Goal: Find specific page/section: Find specific page/section

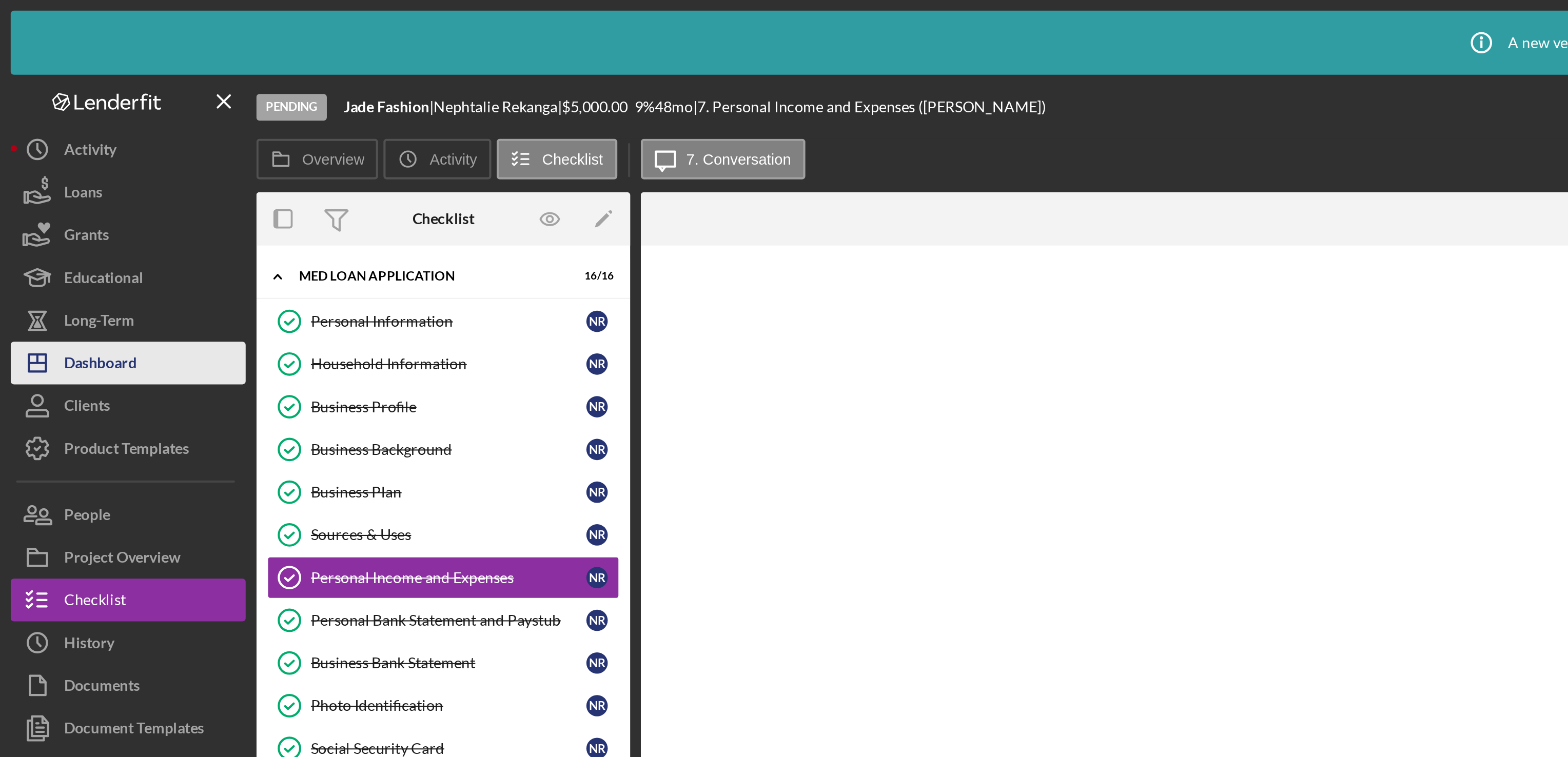
click at [63, 180] on div "Dashboard" at bounding box center [48, 176] width 35 height 23
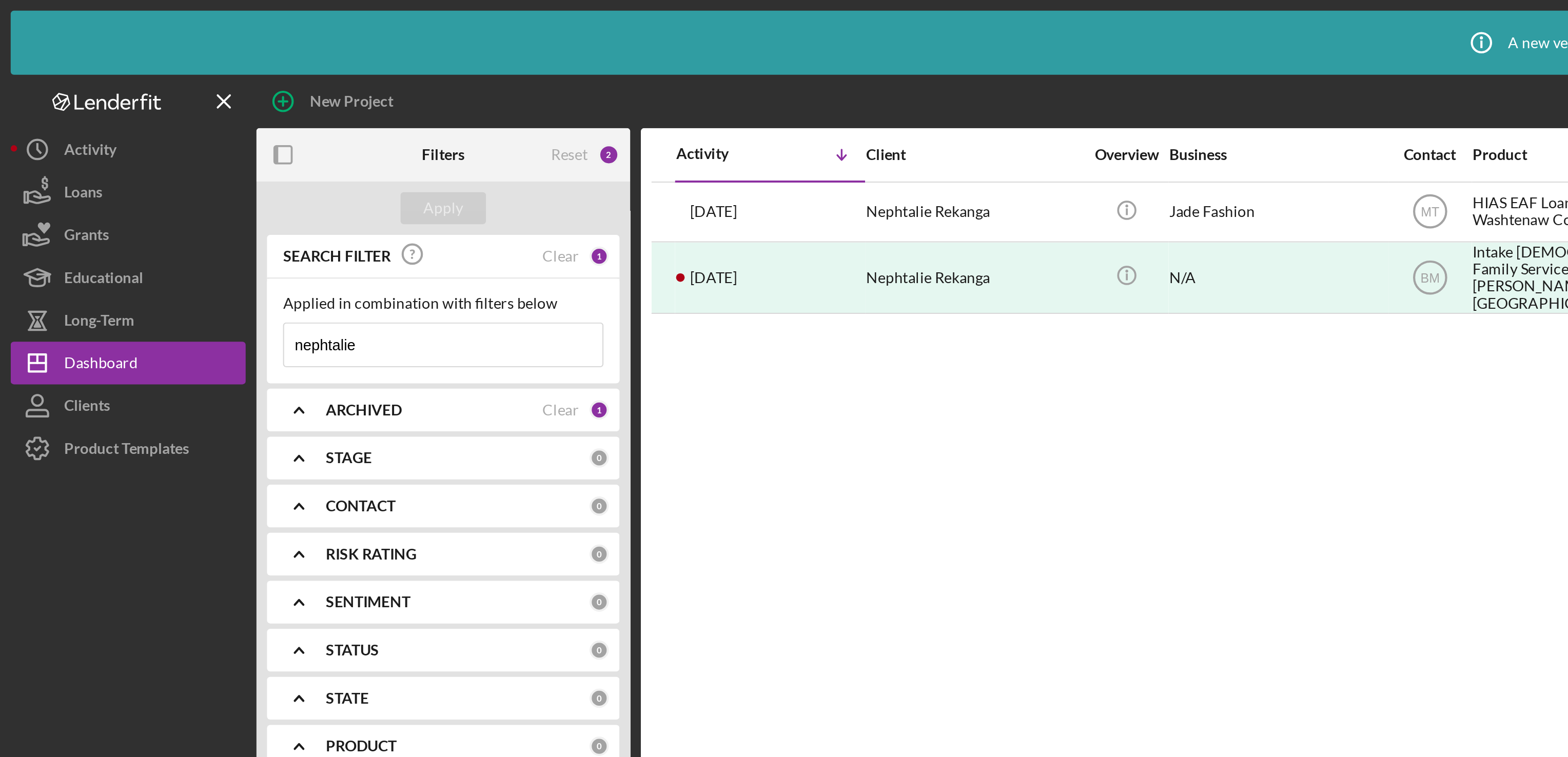
click at [200, 166] on input "nephtalie" at bounding box center [212, 166] width 153 height 21
type input "n"
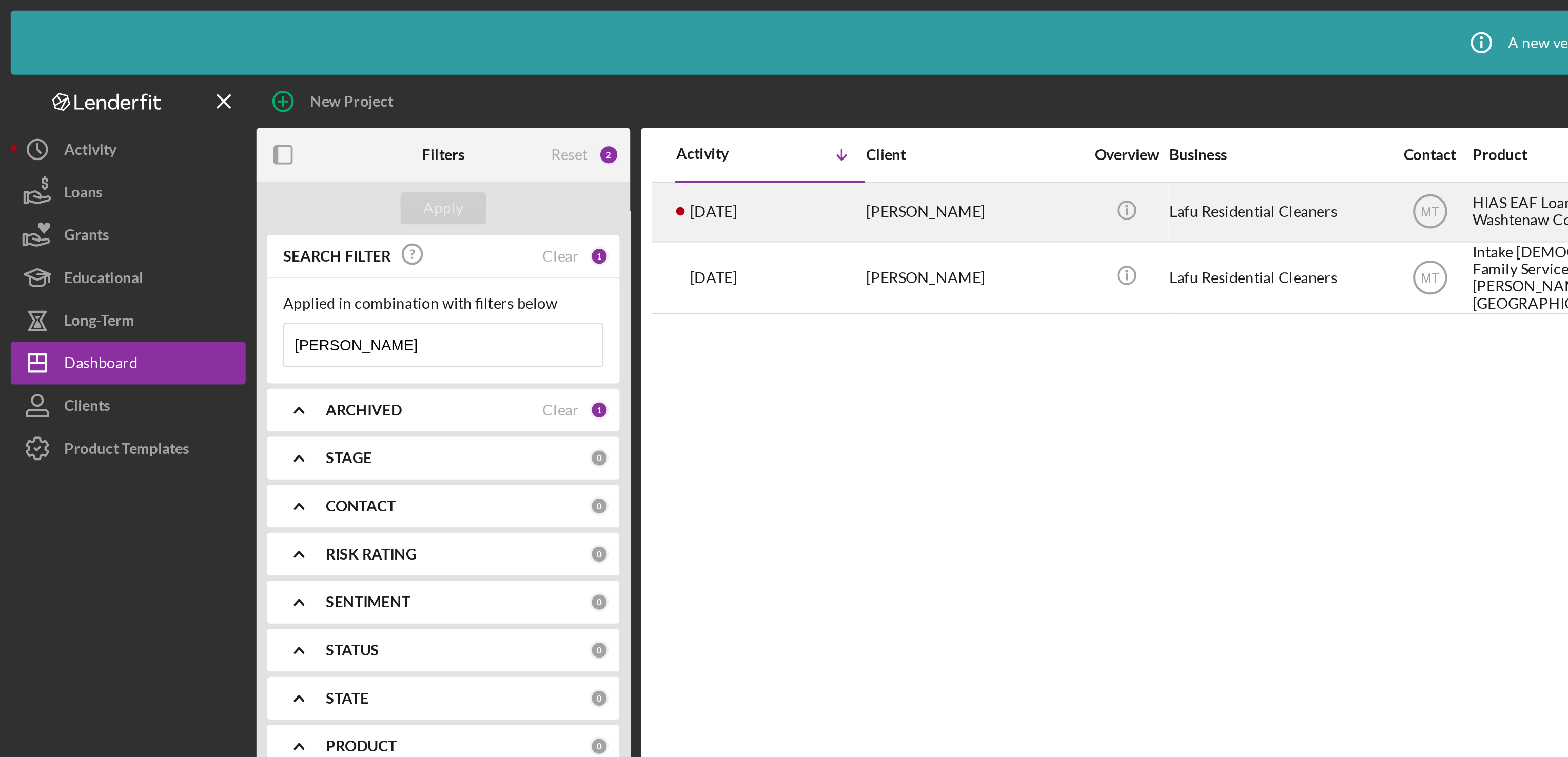
type input "[PERSON_NAME]"
click at [577, 104] on div "Lafu Residential Cleaners" at bounding box center [613, 102] width 103 height 27
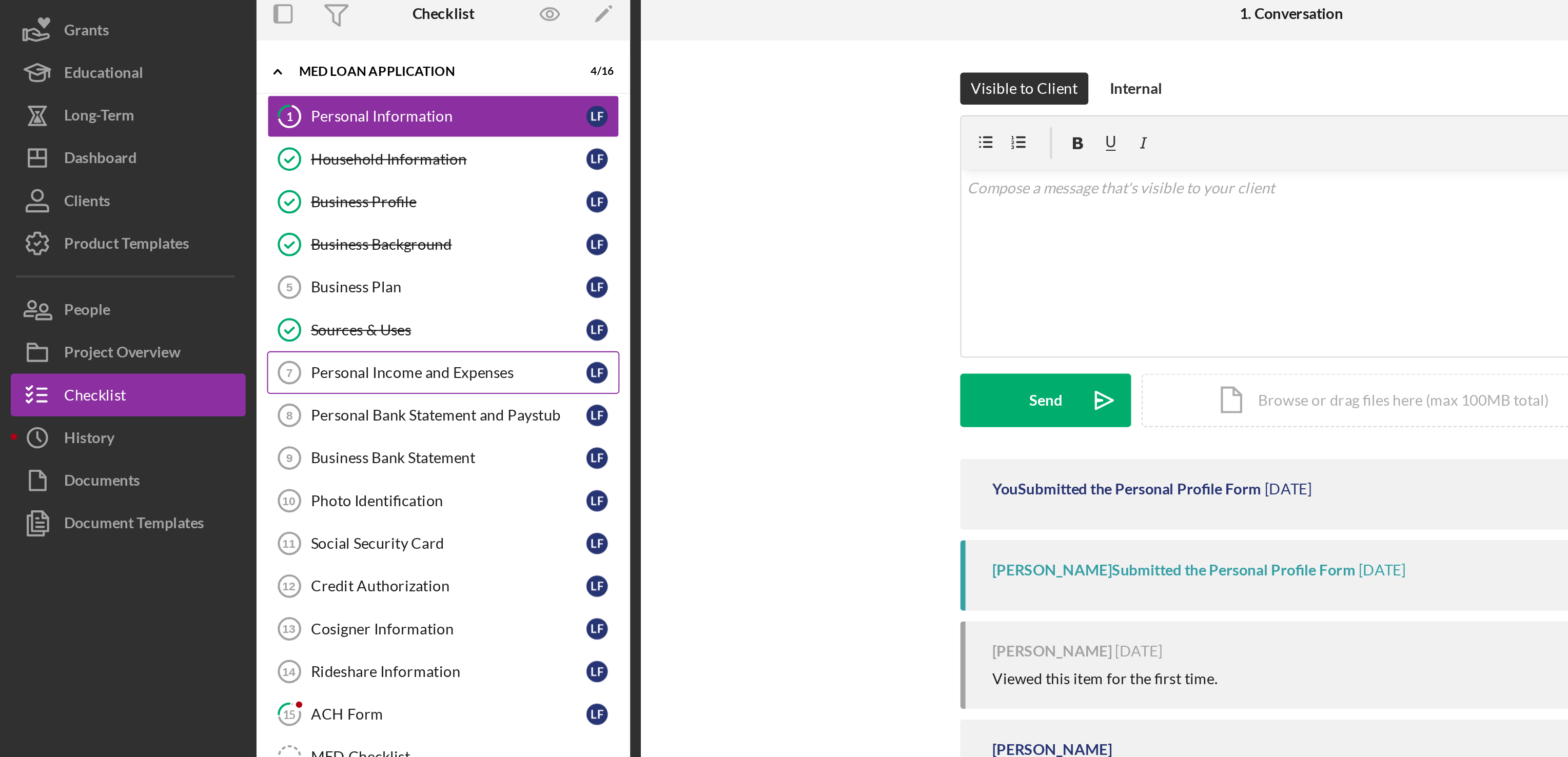
click at [209, 280] on div "Personal Income and Expenses" at bounding box center [215, 277] width 132 height 8
